Goal: Obtain resource: Obtain resource

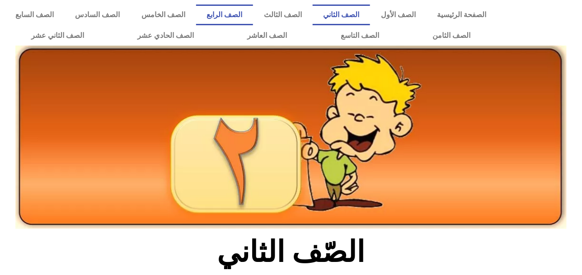
click at [249, 14] on link "الصف الرابع" at bounding box center [224, 15] width 57 height 21
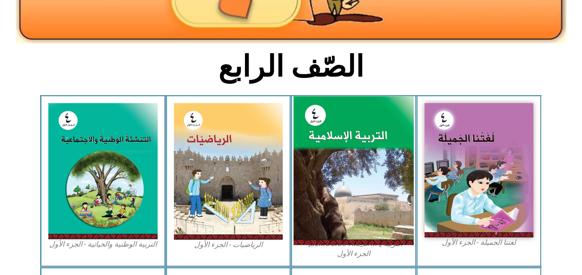
scroll to position [225, 0]
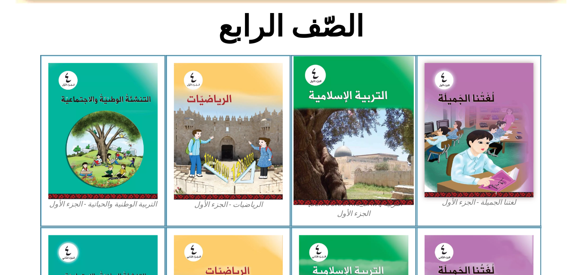
click at [367, 140] on img at bounding box center [354, 130] width 120 height 149
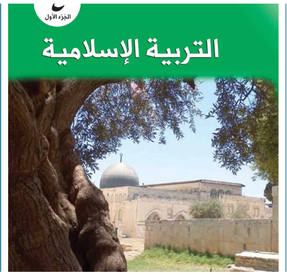
scroll to position [565, 0]
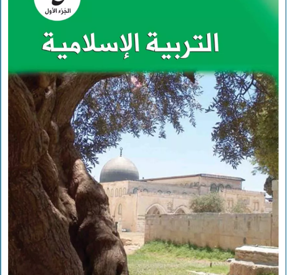
click at [210, 104] on img at bounding box center [143, 122] width 271 height 336
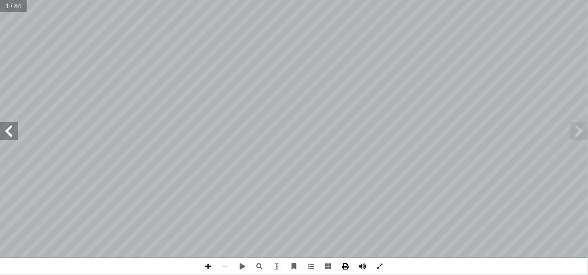
click at [343, 265] on span at bounding box center [345, 266] width 17 height 17
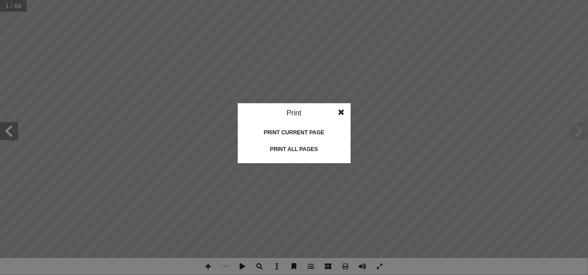
click at [312, 151] on div "Print all pages" at bounding box center [294, 149] width 90 height 14
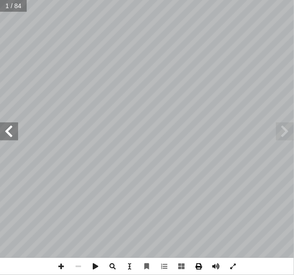
click at [196, 266] on span at bounding box center [198, 266] width 17 height 17
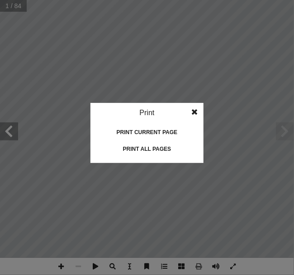
click at [154, 144] on div "Print all pages" at bounding box center [147, 149] width 90 height 14
